Goal: Communication & Community: Ask a question

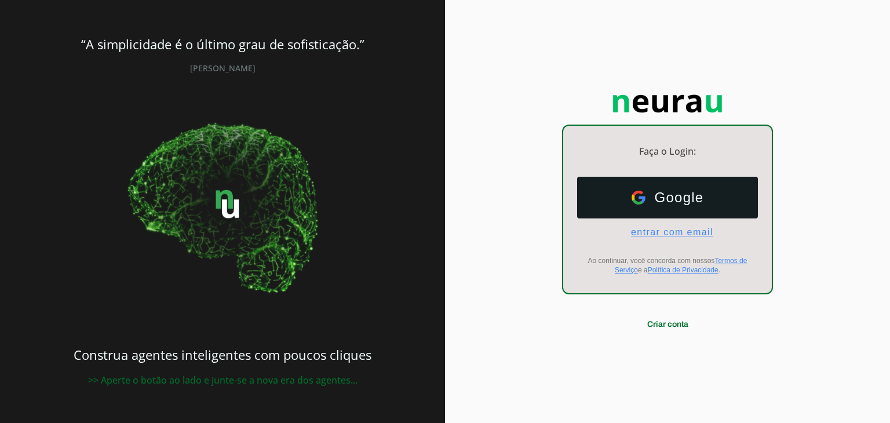
click at [663, 232] on span "entrar com email" at bounding box center [668, 232] width 92 height 10
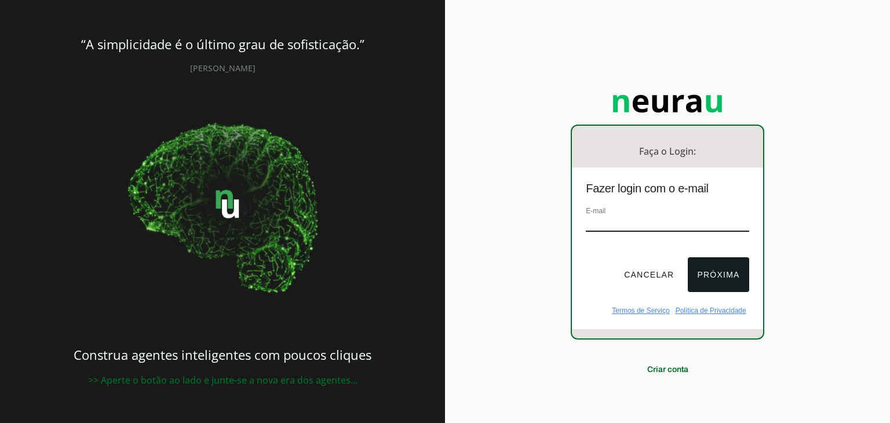
click at [655, 223] on input "email" at bounding box center [667, 224] width 163 height 16
type input "[EMAIL_ADDRESS][DOMAIN_NAME]"
click at [714, 280] on button "Próxima" at bounding box center [718, 274] width 61 height 35
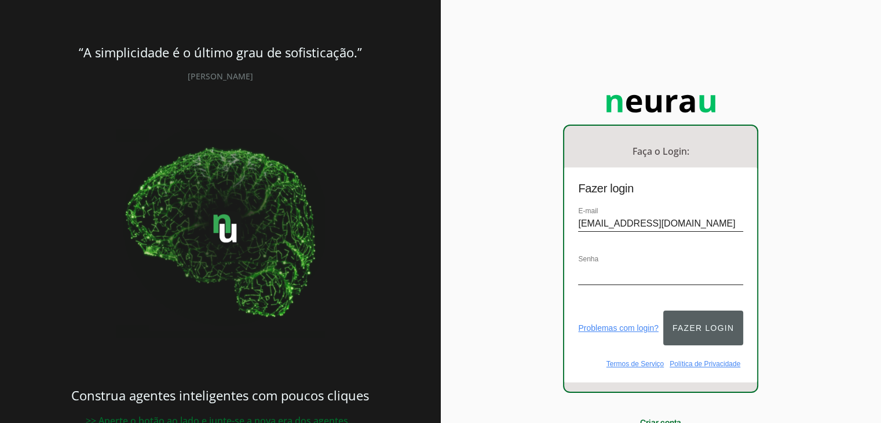
click at [696, 314] on button "Fazer login" at bounding box center [703, 327] width 80 height 35
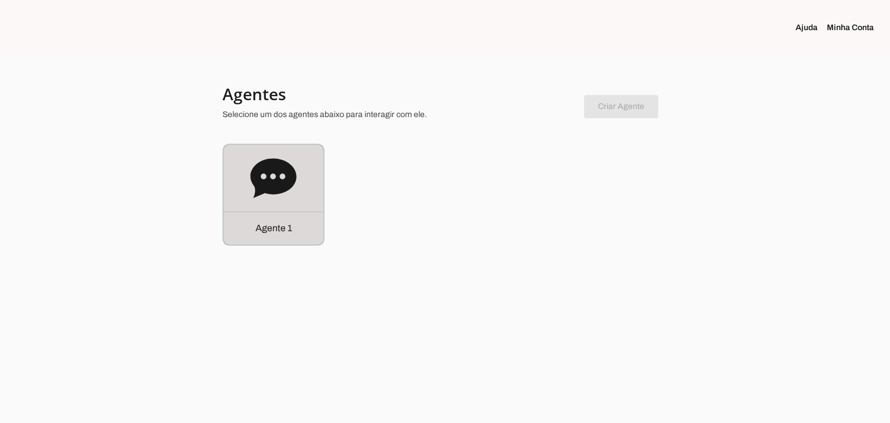
click at [277, 176] on icon at bounding box center [273, 177] width 46 height 39
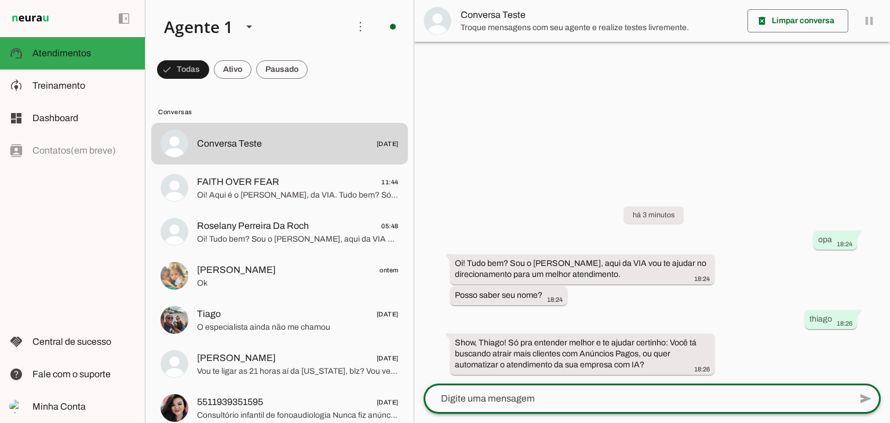
click at [505, 397] on textarea at bounding box center [636, 399] width 427 height 14
type textarea "anuncios pagos"
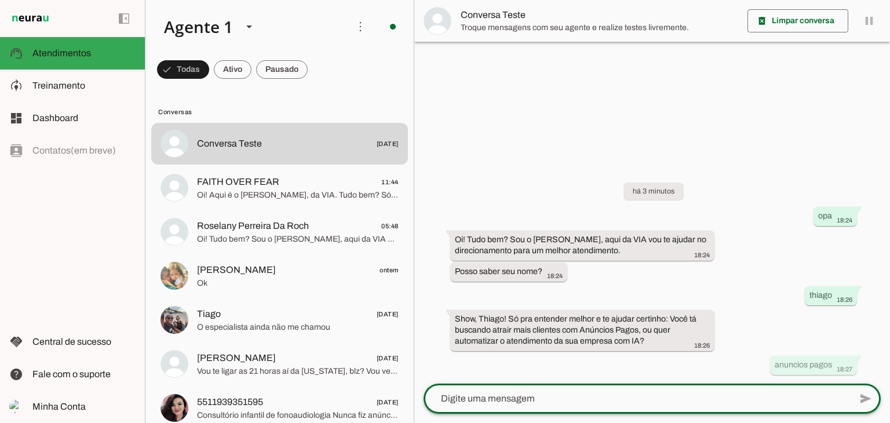
click at [590, 399] on textarea at bounding box center [636, 399] width 427 height 14
click at [580, 397] on textarea at bounding box center [636, 399] width 427 height 14
